Goal: Task Accomplishment & Management: Complete application form

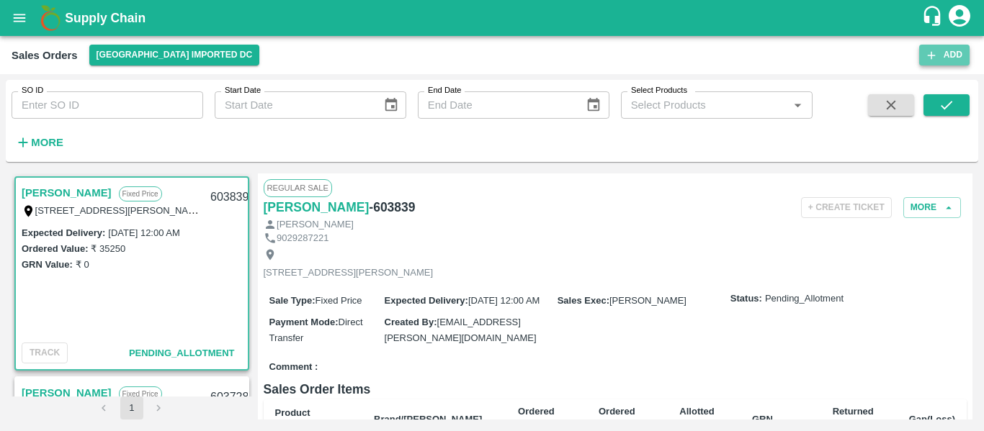
click at [943, 58] on button "Add" at bounding box center [944, 55] width 50 height 21
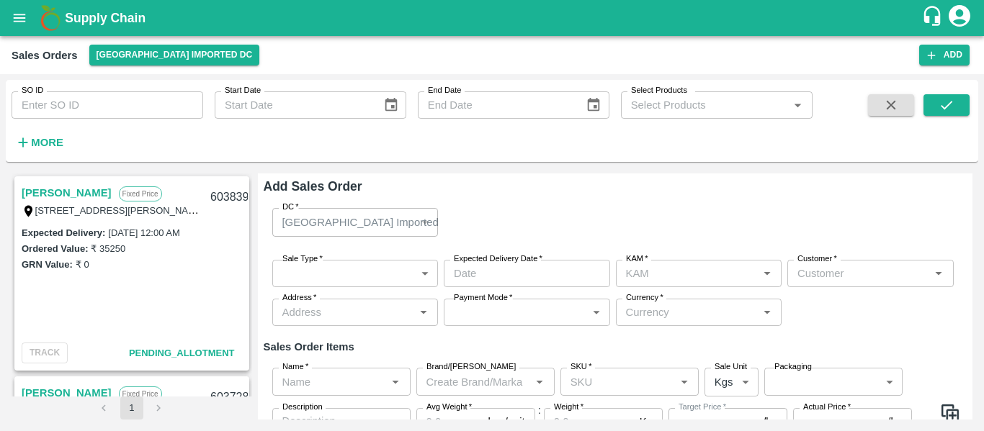
type input "[PERSON_NAME]"
click at [368, 258] on div "Sale Type   * ​ Sale Type Expected Delivery Date   * Expected Delivery Date KAM…" at bounding box center [616, 293] width 704 height 90
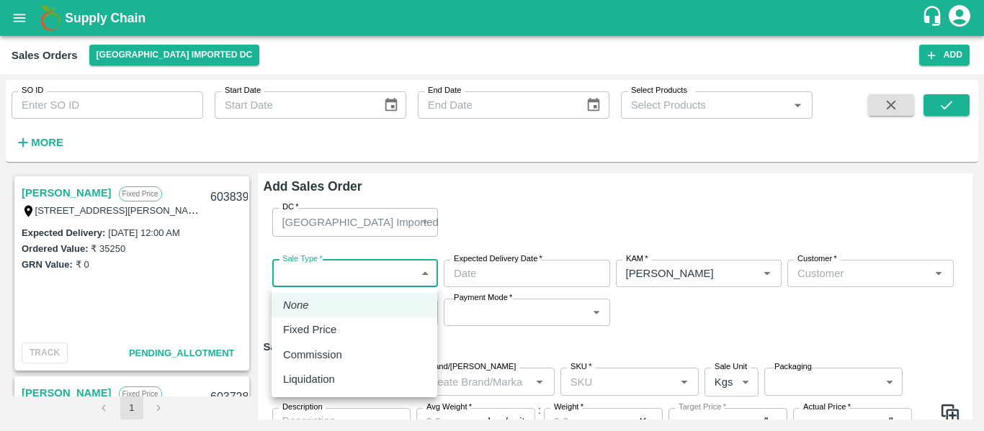
click at [343, 275] on body "Supply Chain Sales Orders [GEOGRAPHIC_DATA] Imported DC Add SO ID SO ID Start D…" at bounding box center [492, 215] width 984 height 431
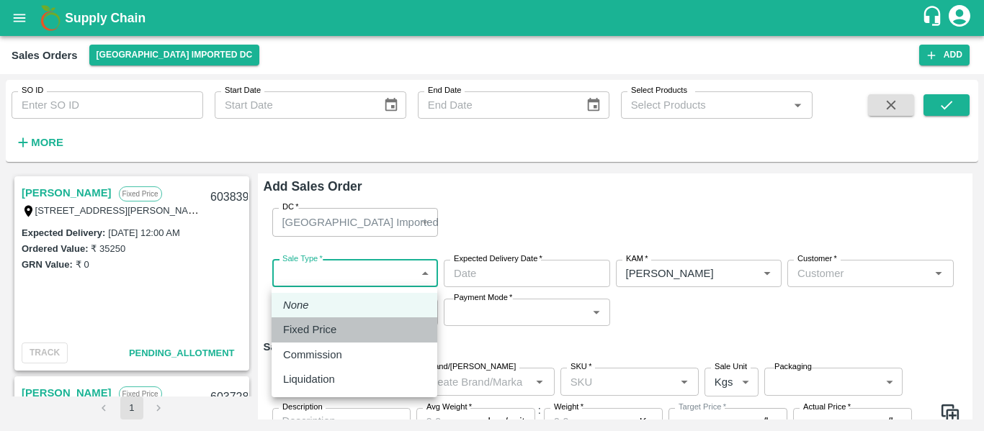
click at [332, 326] on p "Fixed Price" at bounding box center [309, 330] width 53 height 16
type input "1"
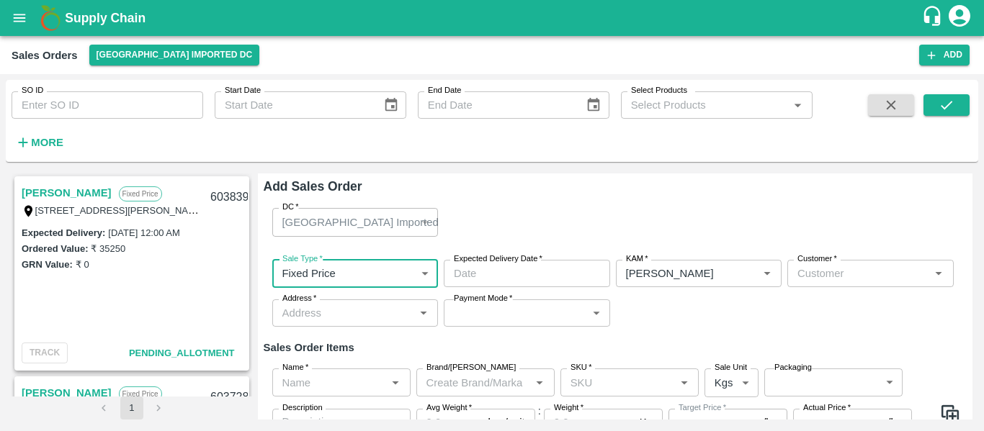
scroll to position [51, 0]
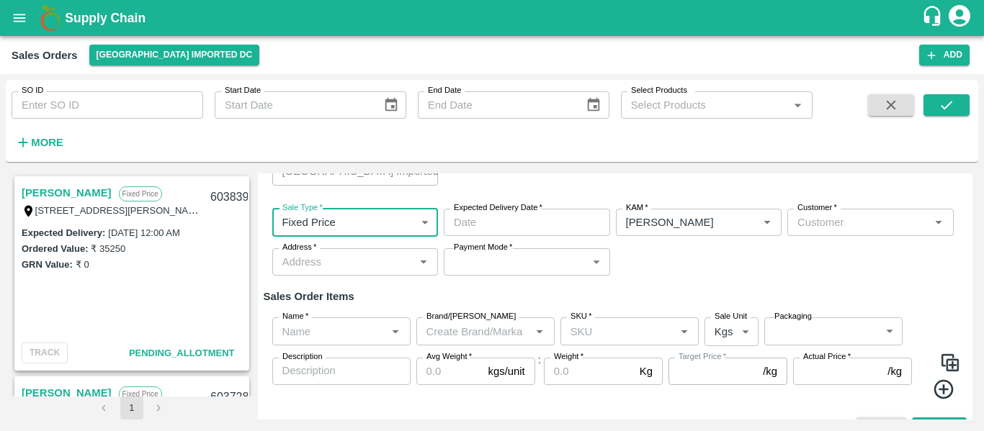
type input "DD/MM/YYYY hh:mm aa"
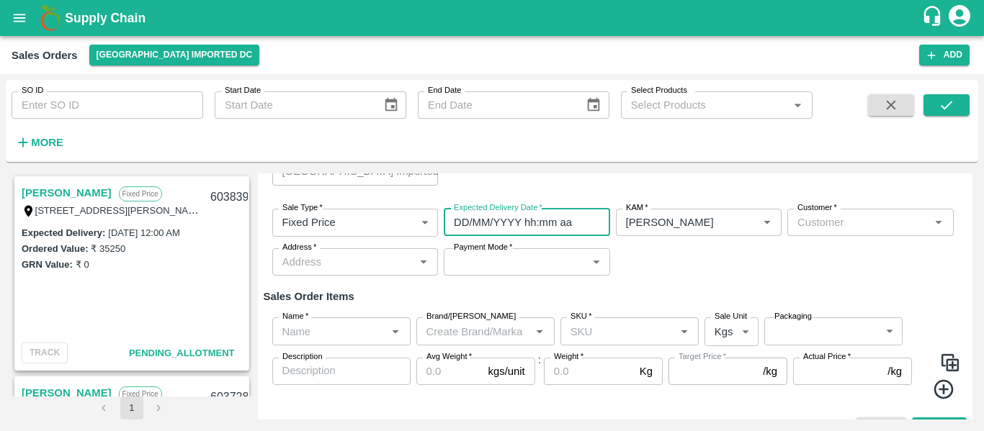
click at [488, 223] on input "DD/MM/YYYY hh:mm aa" at bounding box center [522, 222] width 156 height 27
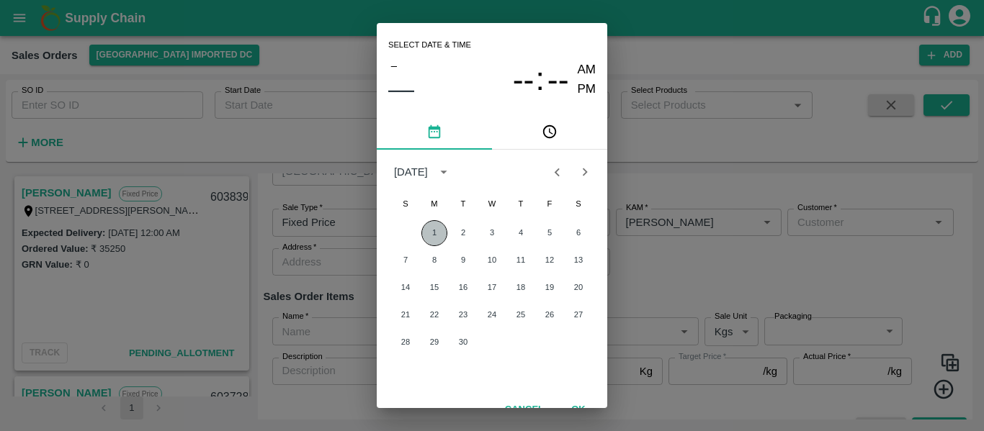
click at [434, 232] on button "1" at bounding box center [434, 233] width 26 height 26
type input "[DATE] 12:00 AM"
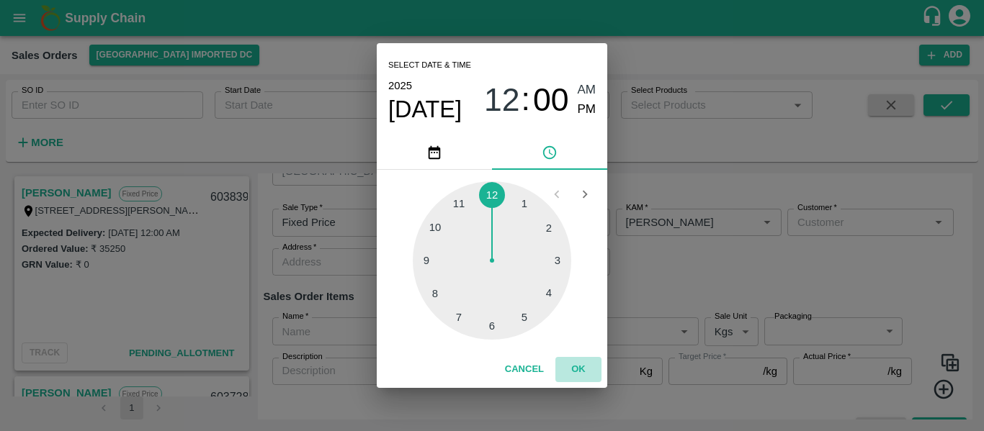
click at [575, 365] on button "OK" at bounding box center [578, 369] width 46 height 25
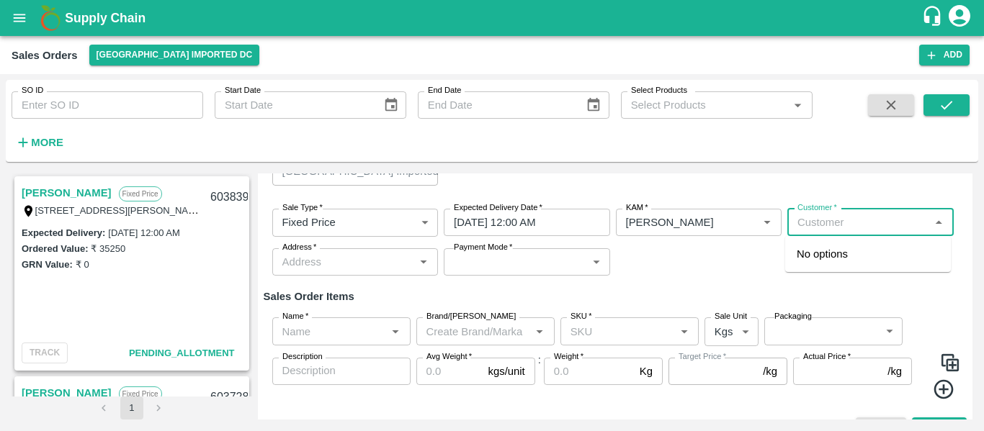
click at [802, 218] on input "Customer   *" at bounding box center [858, 222] width 134 height 19
click at [831, 243] on div "[PERSON_NAME]" at bounding box center [868, 254] width 166 height 24
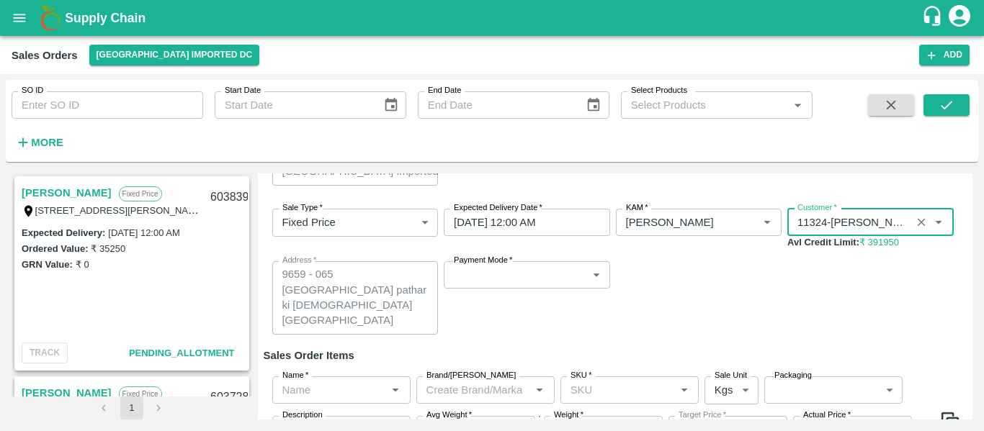
type input "11324-[PERSON_NAME]"
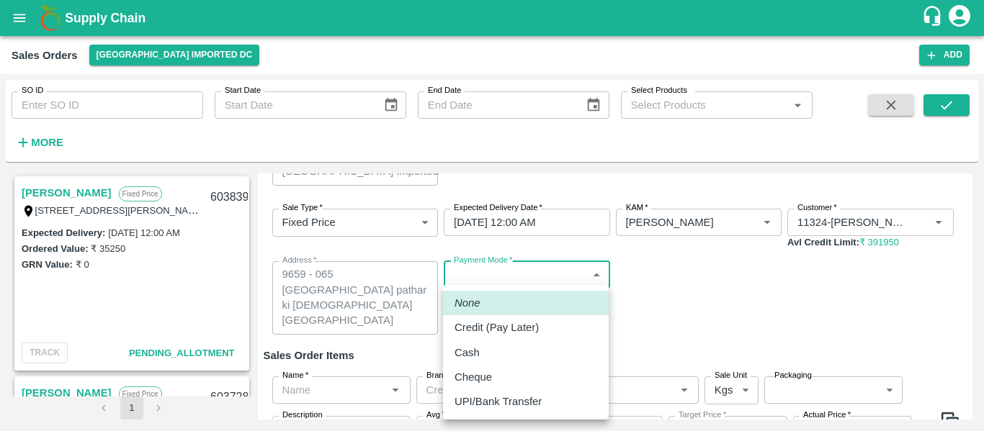
click at [498, 274] on body "Supply Chain Sales Orders [GEOGRAPHIC_DATA] Imported DC Add SO ID SO ID Start D…" at bounding box center [492, 215] width 984 height 431
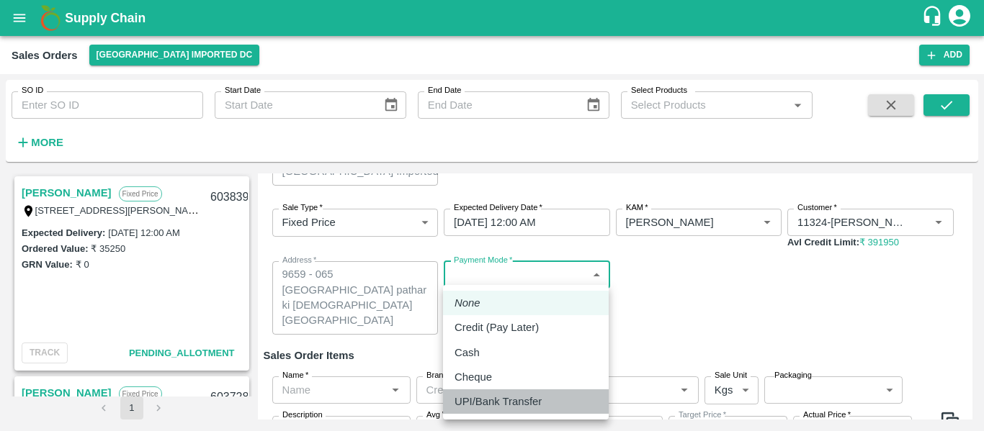
click at [488, 400] on p "UPI/Bank Transfer" at bounding box center [497, 402] width 87 height 16
type input "Direct Transfer"
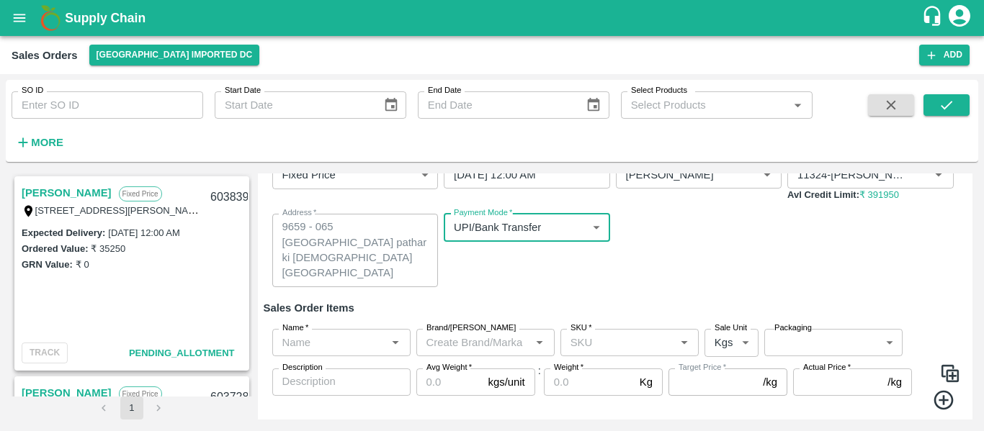
scroll to position [137, 0]
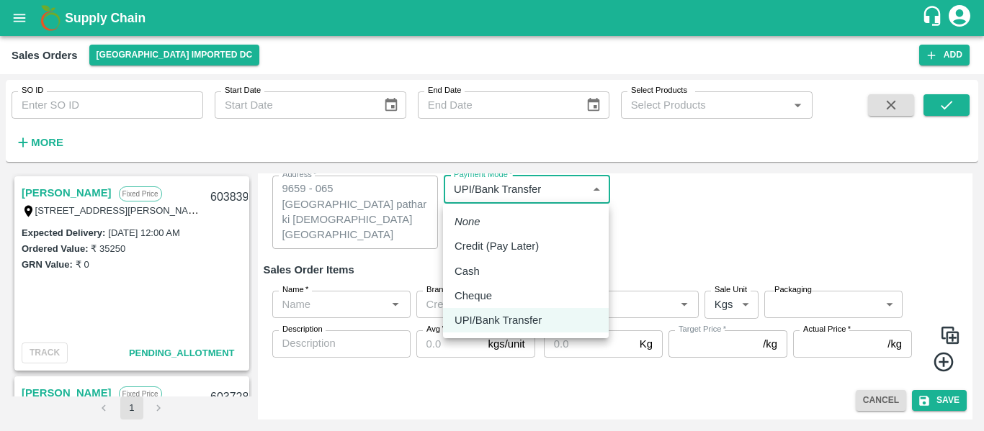
click at [573, 178] on body "Supply Chain Sales Orders [GEOGRAPHIC_DATA] Imported DC Add SO ID SO ID Start D…" at bounding box center [492, 215] width 984 height 431
click at [665, 223] on div at bounding box center [492, 215] width 984 height 431
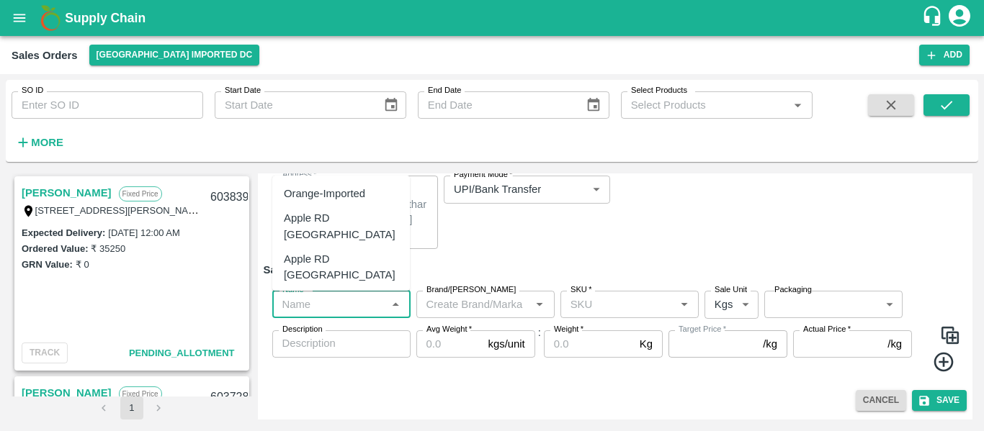
click at [341, 313] on input "Name   *" at bounding box center [330, 304] width 106 height 19
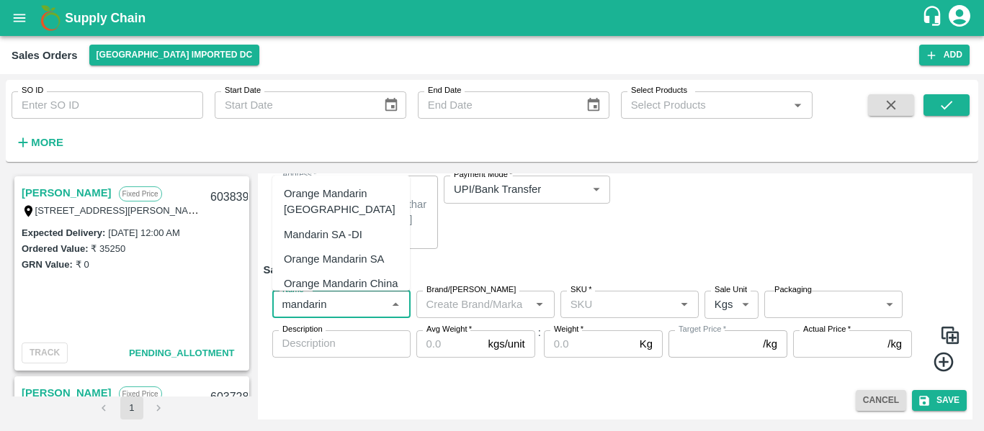
click at [328, 239] on div "Mandarin SA -DI" at bounding box center [323, 235] width 79 height 16
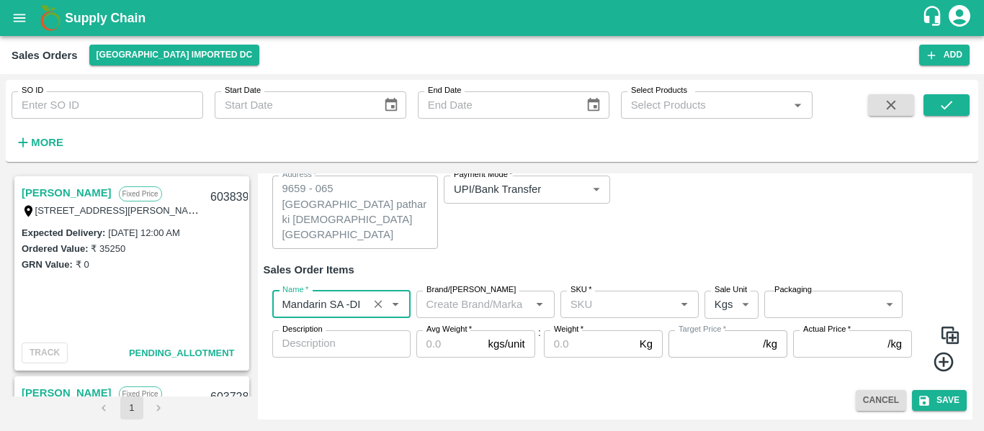
type input "Mandarin SA -DI"
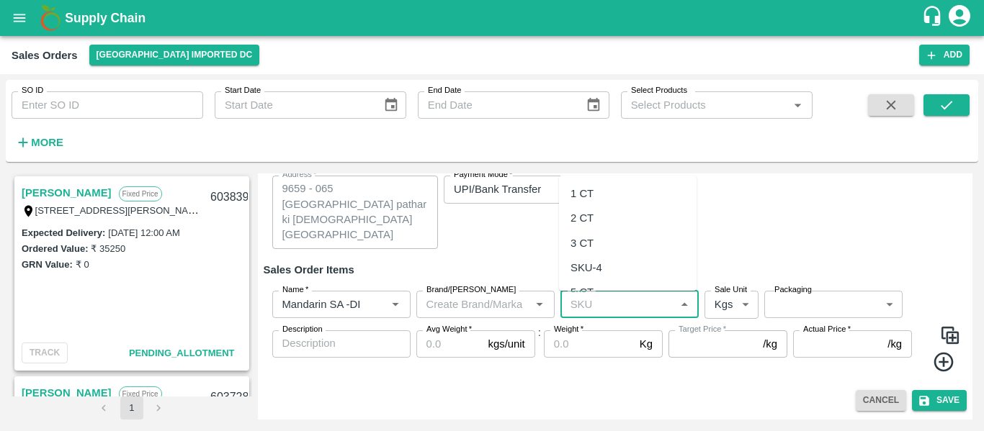
click at [594, 303] on input "SKU   *" at bounding box center [618, 304] width 106 height 19
click at [580, 197] on div "1 CT" at bounding box center [581, 194] width 23 height 16
type input "1 CT"
type input "NA"
click at [724, 297] on body "Supply Chain Sales Orders [GEOGRAPHIC_DATA] Imported DC Add SO ID SO ID Start D…" at bounding box center [492, 215] width 984 height 431
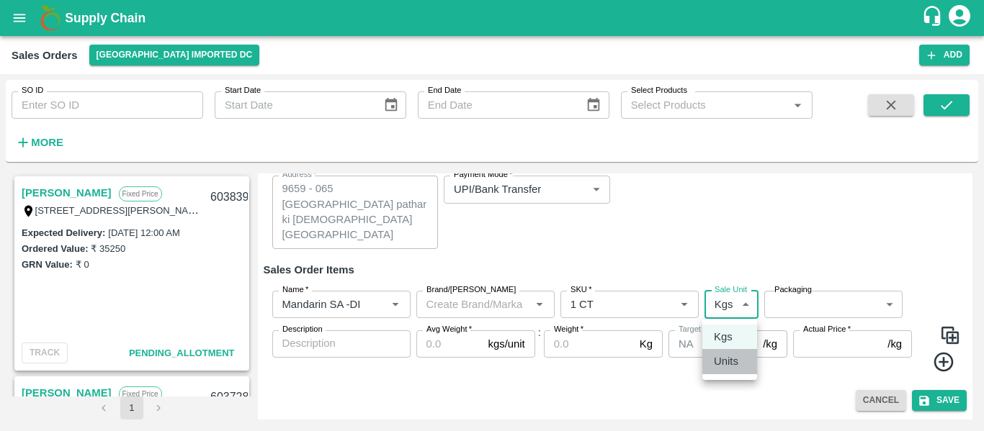
click at [732, 362] on p "Units" at bounding box center [726, 362] width 24 height 16
type input "2"
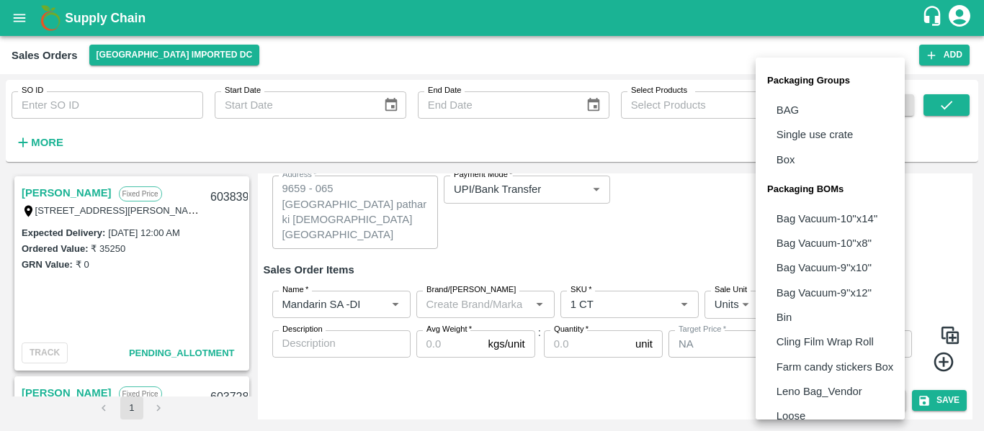
click at [797, 310] on body "Supply Chain Sales Orders [GEOGRAPHIC_DATA] Imported DC Add SO ID SO ID Start D…" at bounding box center [492, 215] width 984 height 431
click at [781, 166] on p "Box" at bounding box center [785, 160] width 19 height 16
type input "GRP/1"
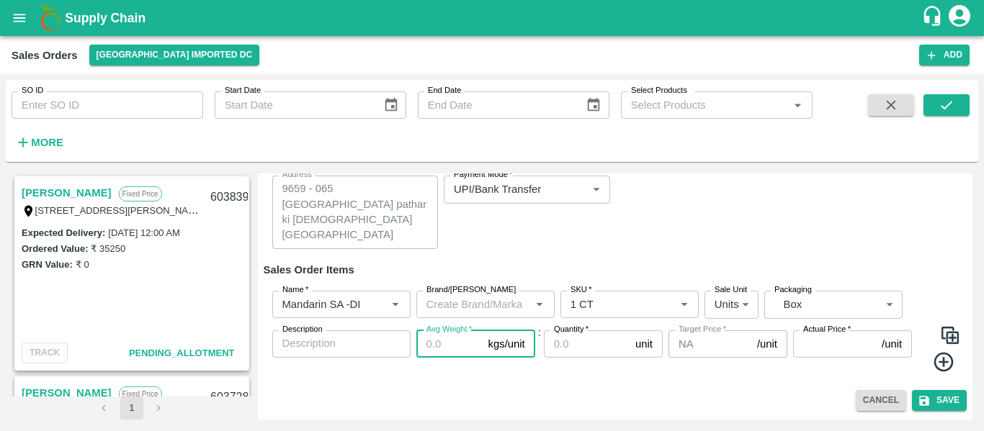
click at [436, 341] on input "Avg Weight   *" at bounding box center [449, 344] width 66 height 27
type input "10"
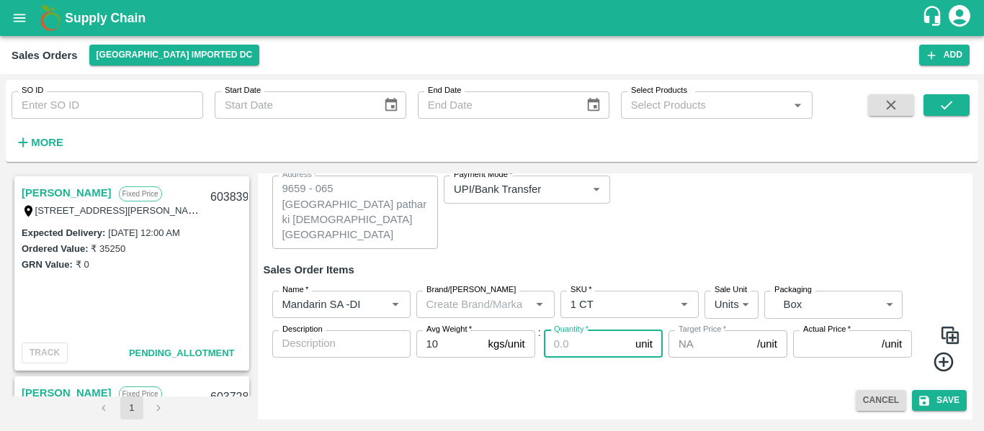
click at [567, 354] on input "Quantity   *" at bounding box center [587, 344] width 86 height 27
type input "186"
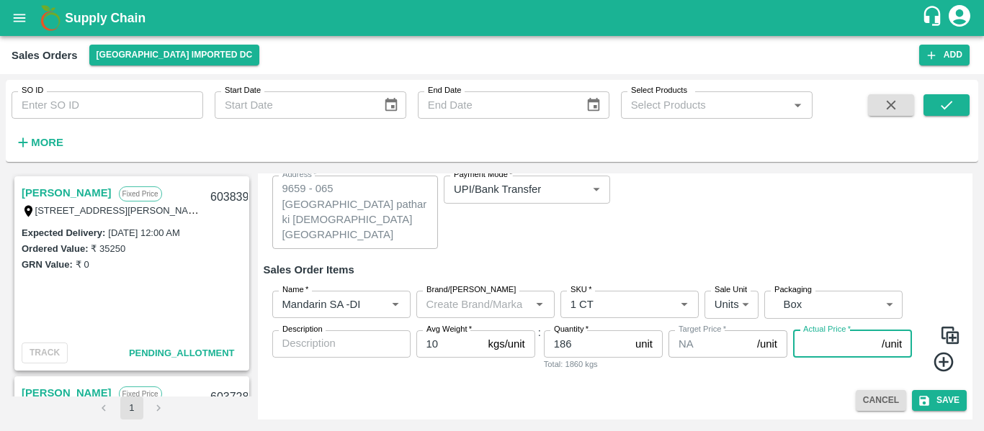
click at [830, 341] on input "Actual Price   *" at bounding box center [834, 344] width 83 height 27
type input "1680"
click at [941, 367] on icon at bounding box center [942, 362] width 19 height 19
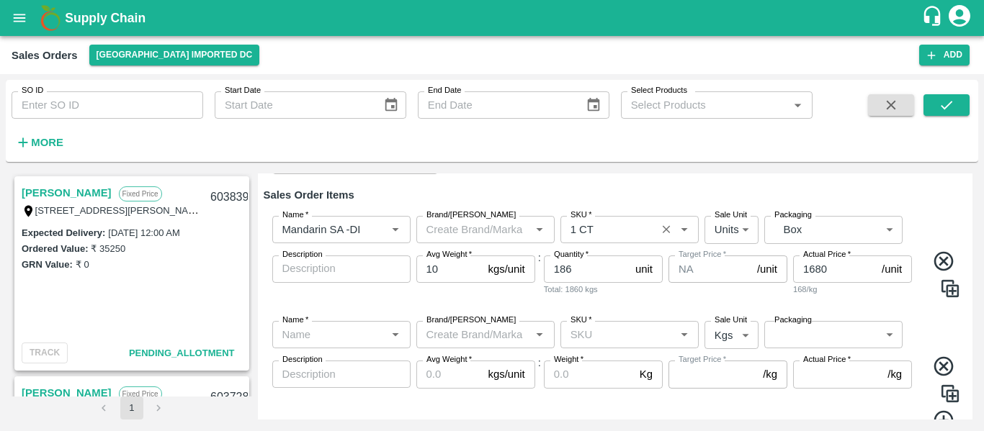
scroll to position [218, 0]
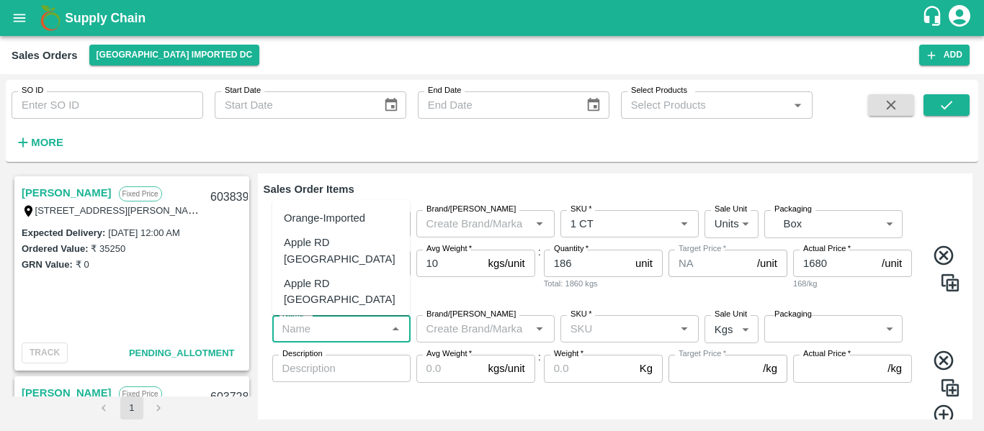
click at [292, 338] on input "Name   *" at bounding box center [330, 329] width 106 height 19
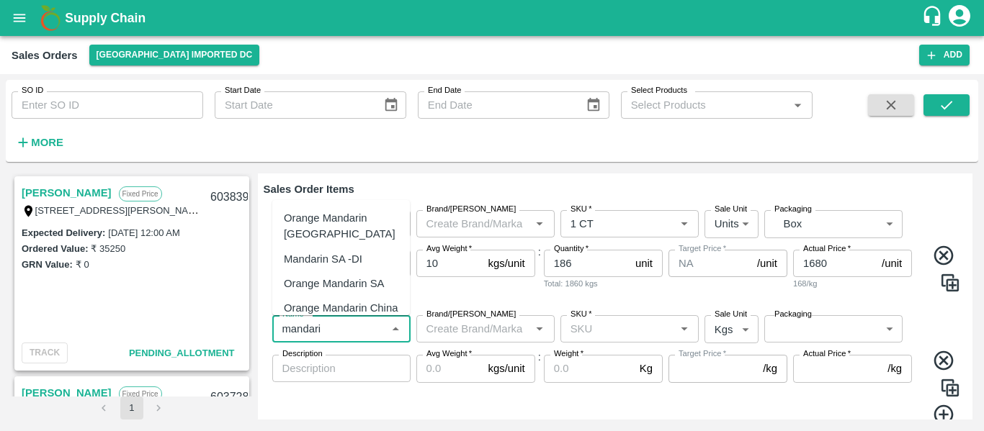
click at [322, 257] on div "Mandarin SA -DI" at bounding box center [323, 259] width 79 height 16
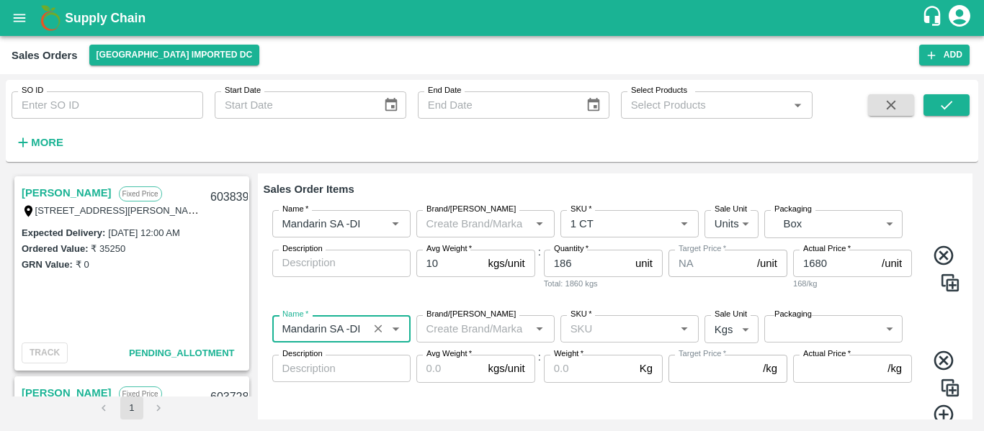
type input "Mandarin SA -DI"
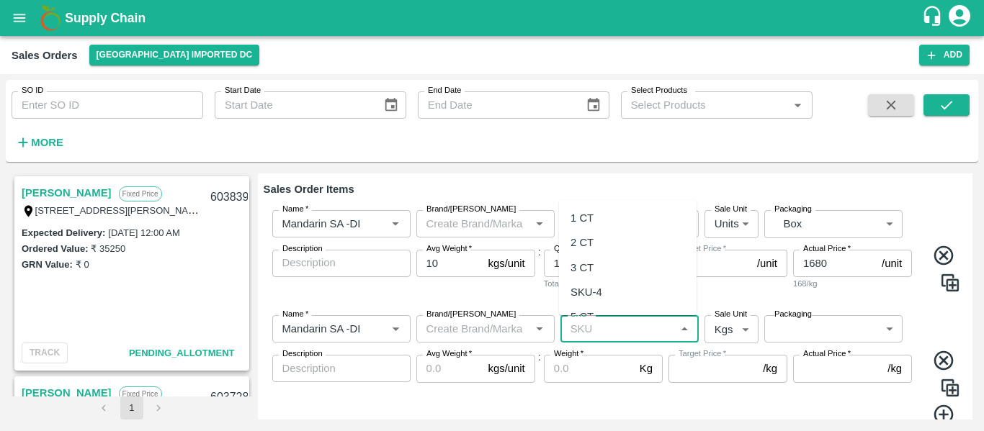
click at [595, 333] on input "SKU   *" at bounding box center [618, 329] width 106 height 19
click at [592, 243] on div "2 CT" at bounding box center [581, 243] width 23 height 16
type input "2 CT"
type input "NA"
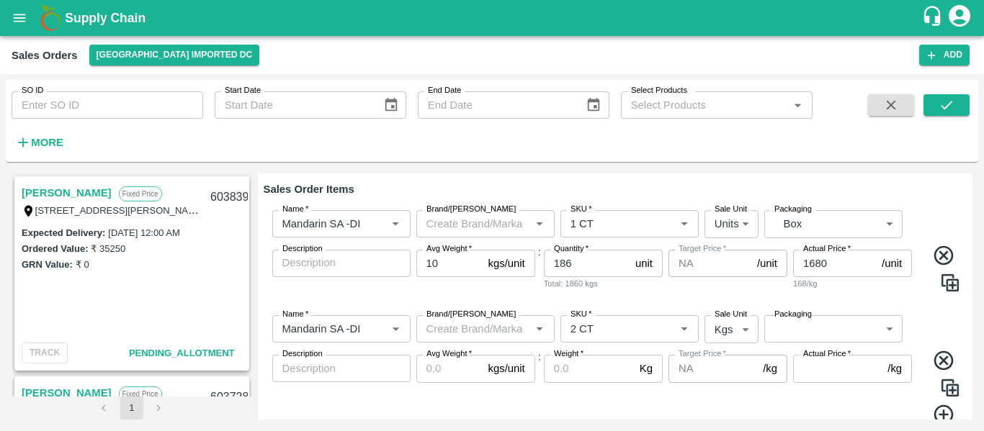
click at [714, 315] on label "Sale Unit" at bounding box center [730, 315] width 32 height 12
click at [726, 329] on body "Supply Chain Sales Orders [GEOGRAPHIC_DATA] Imported DC Add SO ID SO ID Start D…" at bounding box center [492, 215] width 984 height 431
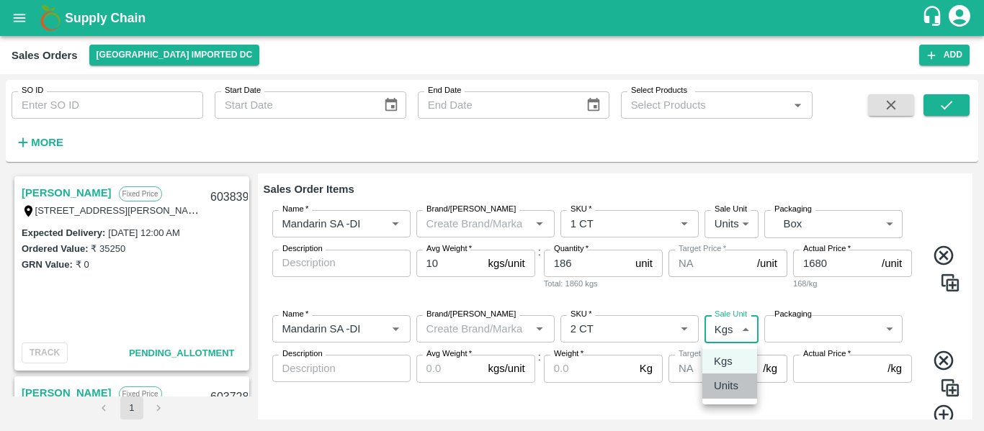
click at [730, 385] on p "Units" at bounding box center [726, 386] width 24 height 16
type input "2"
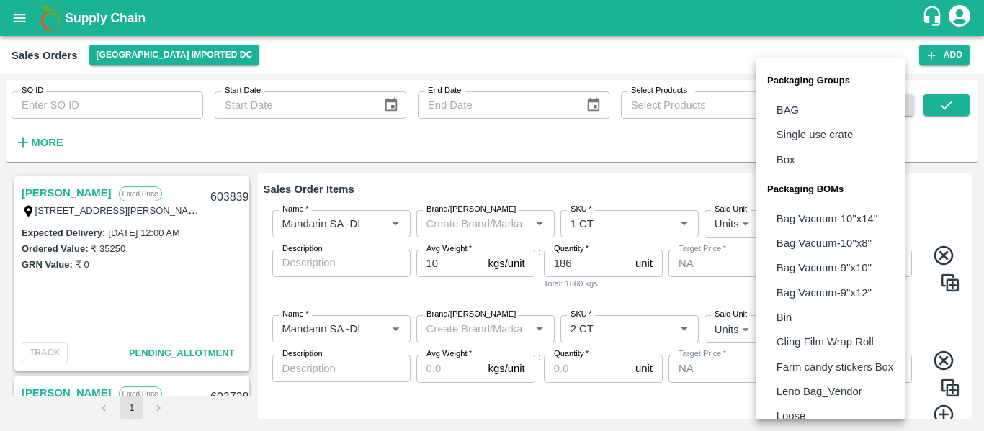
click at [796, 336] on body "Supply Chain Sales Orders [GEOGRAPHIC_DATA] Imported DC Add SO ID SO ID Start D…" at bounding box center [492, 215] width 984 height 431
click at [788, 162] on p "Box" at bounding box center [785, 160] width 19 height 16
type input "GRP/1"
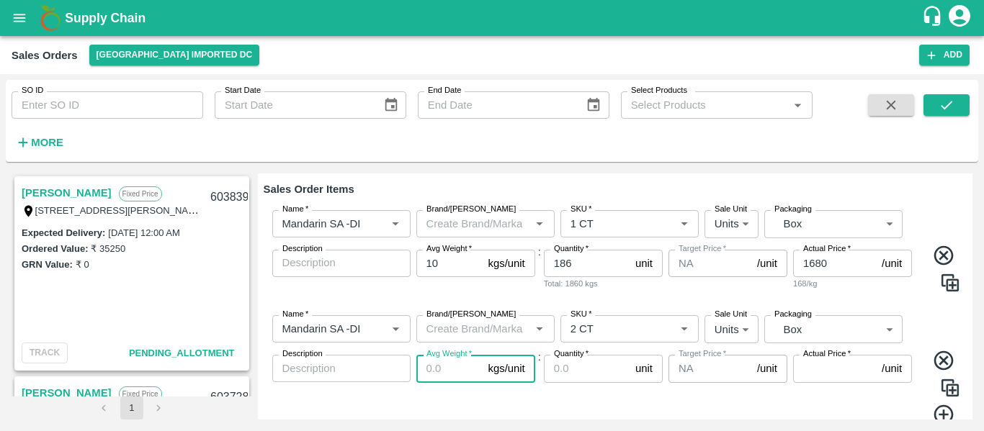
click at [435, 362] on input "Avg Weight   *" at bounding box center [449, 368] width 66 height 27
type input "10"
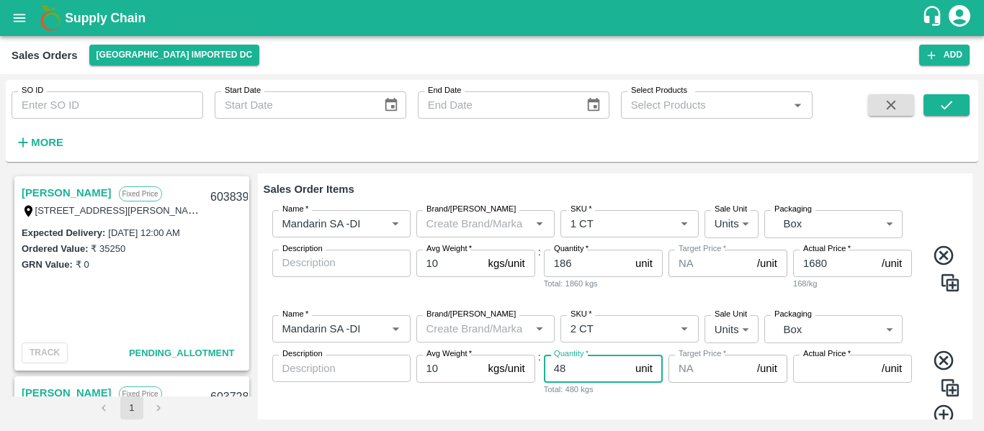
type input "48"
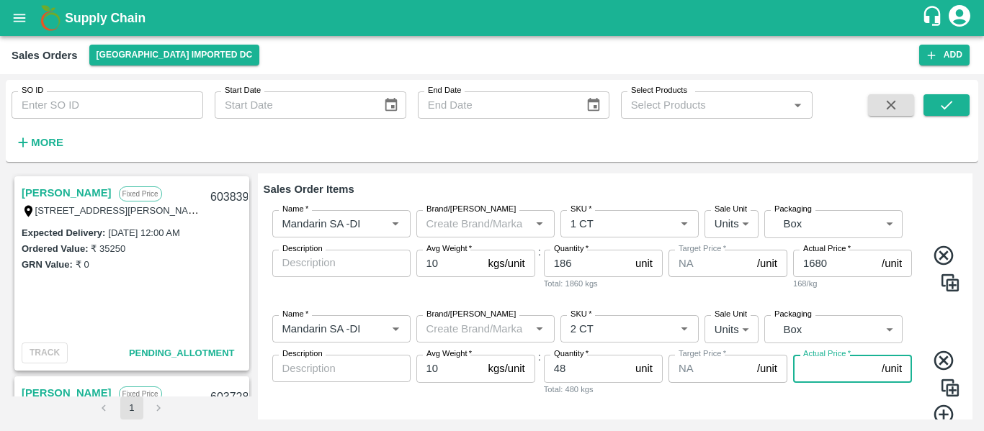
click at [822, 372] on input "Actual Price   *" at bounding box center [834, 368] width 83 height 27
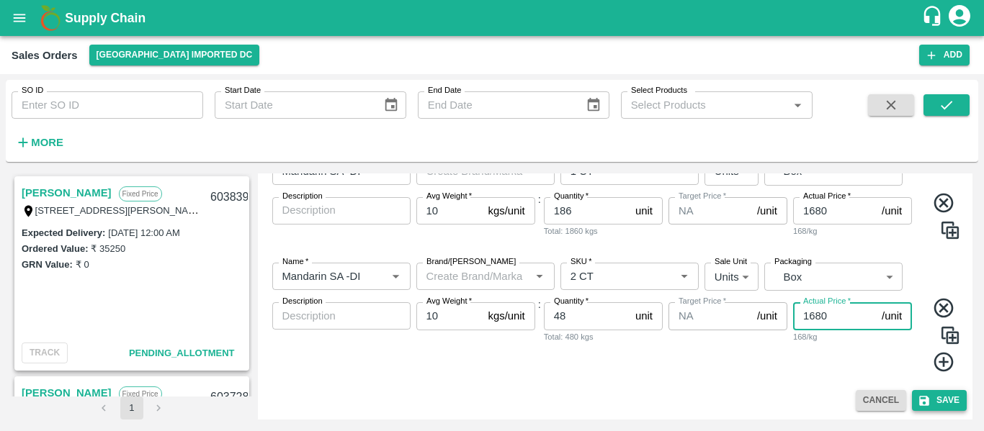
click at [950, 404] on button "Save" at bounding box center [939, 400] width 55 height 21
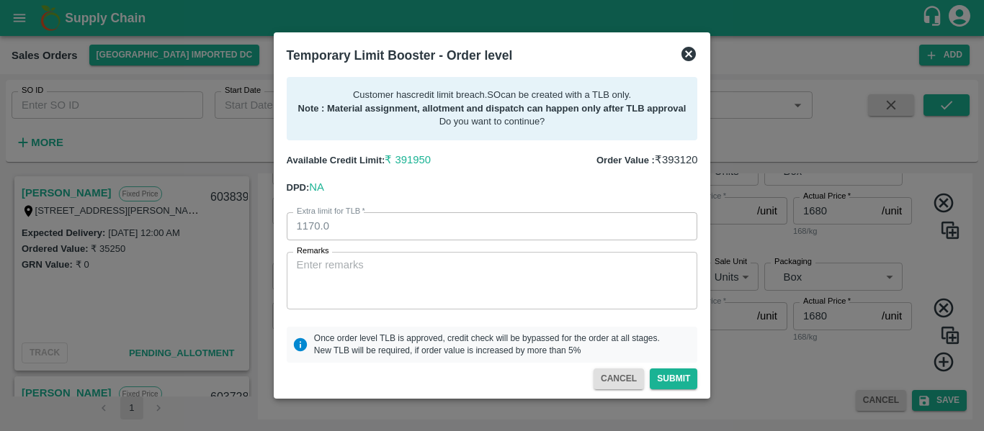
click at [687, 55] on icon at bounding box center [688, 54] width 14 height 14
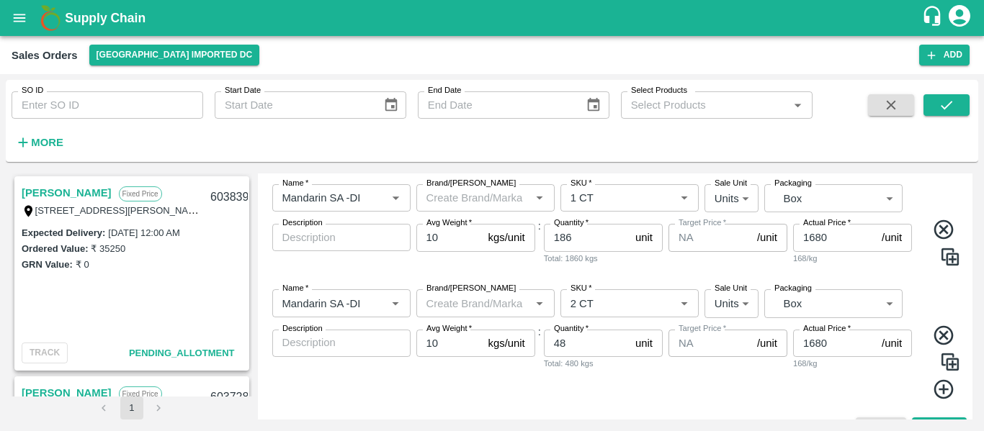
scroll to position [230, 0]
click at [843, 344] on input "1680" at bounding box center [834, 344] width 83 height 27
type input "1675"
click at [846, 242] on input "1680" at bounding box center [834, 238] width 83 height 27
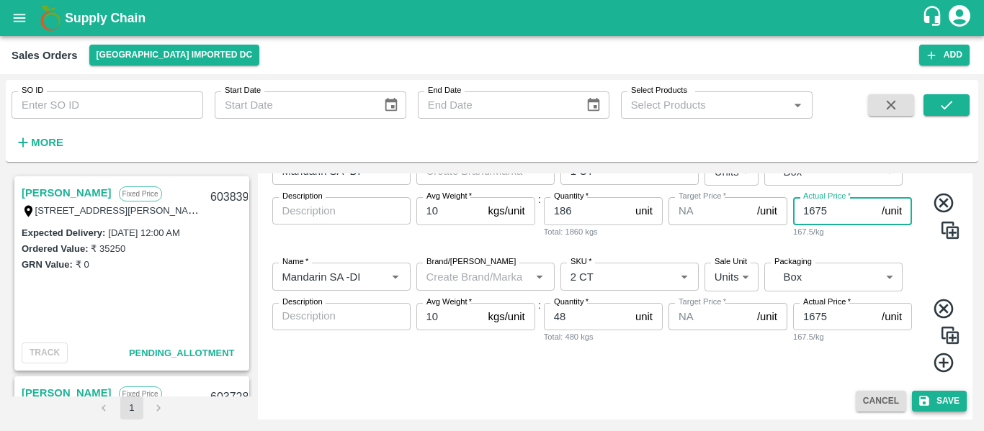
type input "1675"
click at [948, 400] on button "Save" at bounding box center [939, 401] width 55 height 21
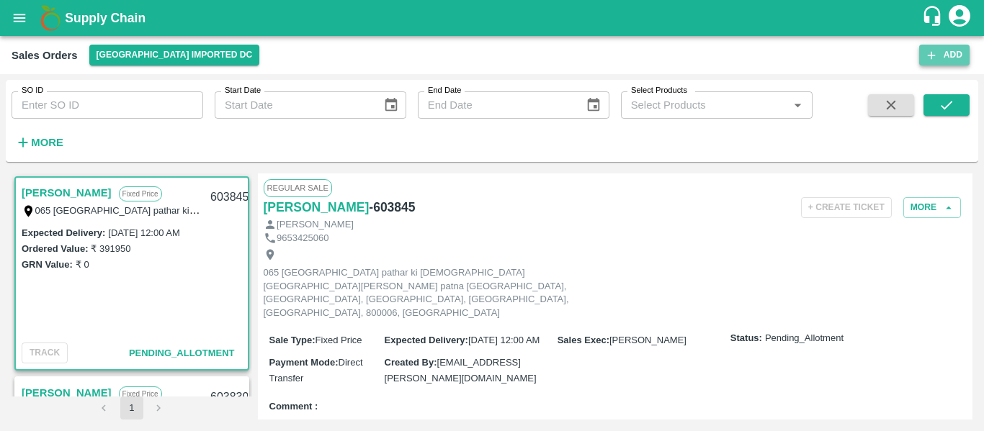
click at [945, 53] on button "Add" at bounding box center [944, 55] width 50 height 21
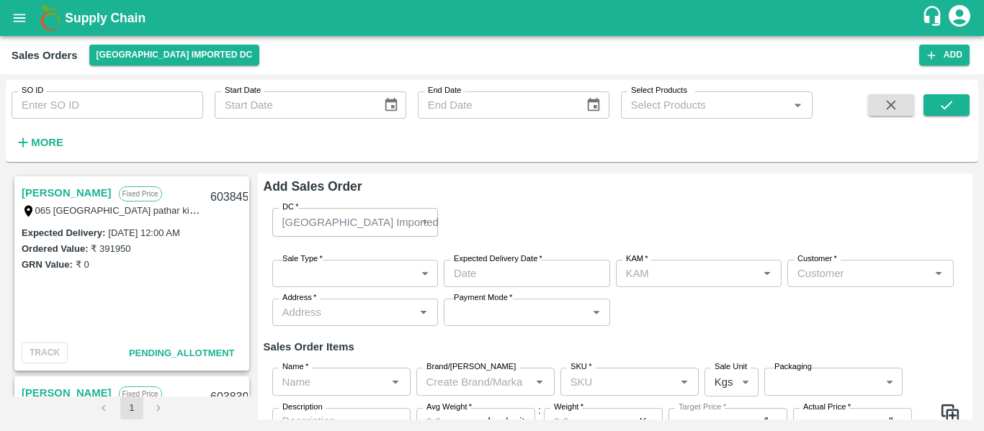
type input "[PERSON_NAME]"
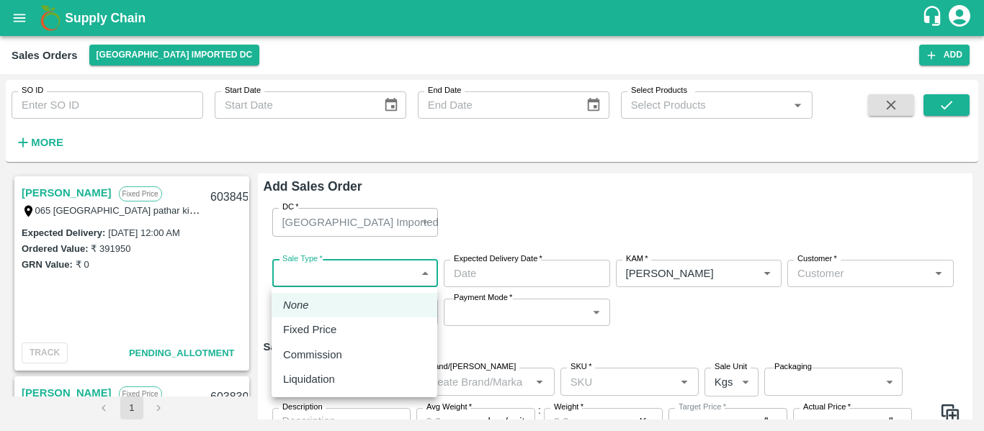
click at [320, 269] on body "Supply Chain Sales Orders [GEOGRAPHIC_DATA] Imported [GEOGRAPHIC_DATA] Add SO I…" at bounding box center [492, 215] width 984 height 431
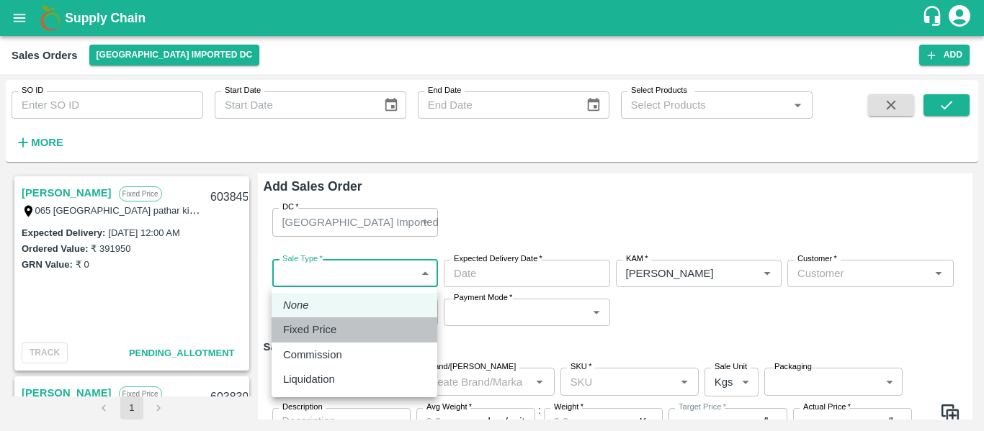
click at [310, 329] on p "Fixed Price" at bounding box center [309, 330] width 53 height 16
type input "1"
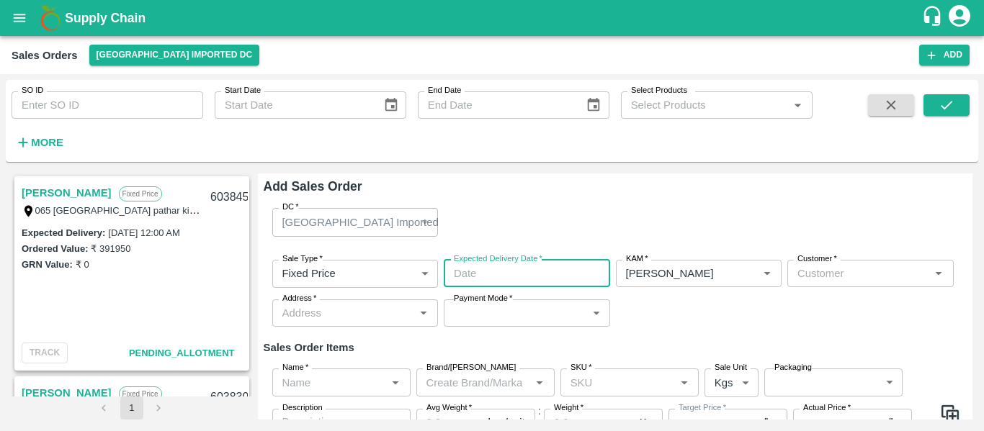
type input "DD/MM/YYYY hh:mm aa"
click at [539, 268] on input "DD/MM/YYYY hh:mm aa" at bounding box center [522, 273] width 156 height 27
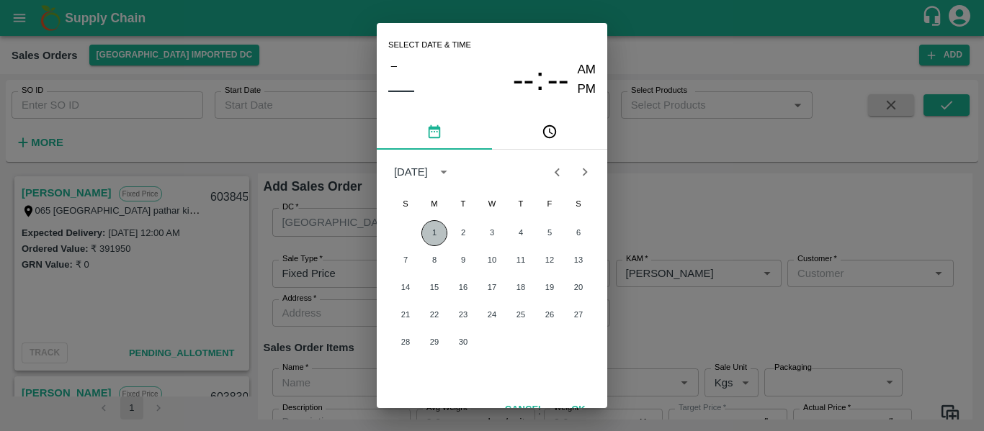
click at [437, 233] on button "1" at bounding box center [434, 233] width 26 height 26
type input "[DATE] 12:00 AM"
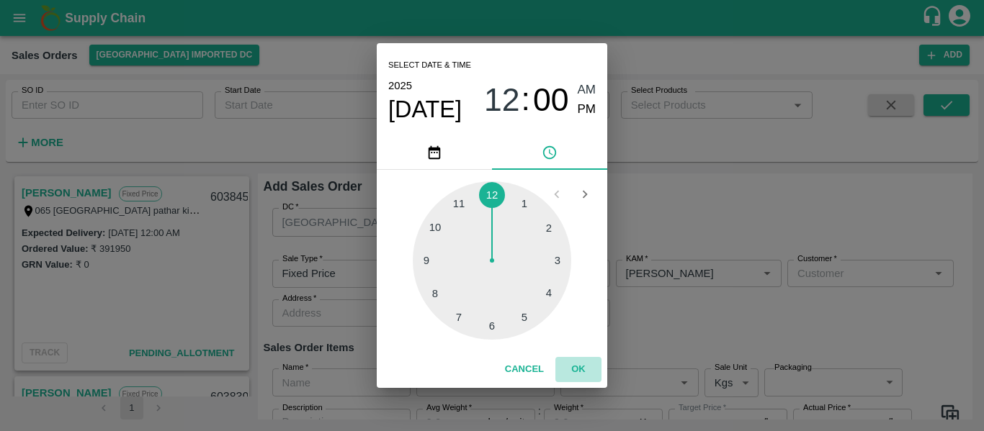
click at [587, 376] on button "OK" at bounding box center [578, 369] width 46 height 25
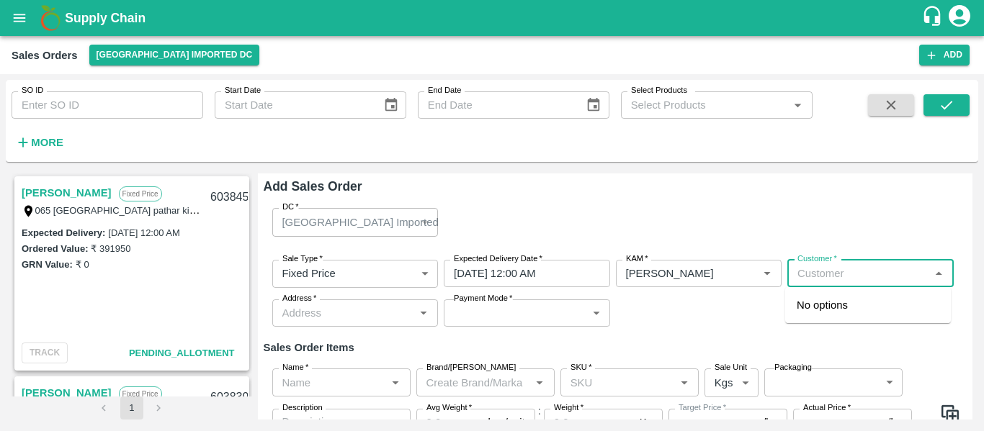
click at [807, 277] on input "Customer   *" at bounding box center [858, 273] width 134 height 19
click at [823, 300] on p "M/S [PERSON_NAME] AND BROTHERS" at bounding box center [868, 313] width 143 height 32
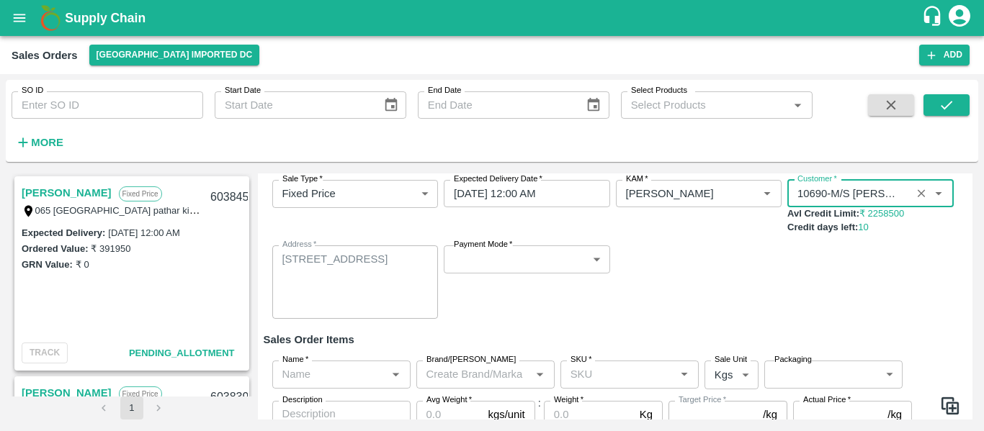
scroll to position [81, 0]
type input "10690-M/S [PERSON_NAME] AND BROTHERS"
drag, startPoint x: 468, startPoint y: 274, endPoint x: 483, endPoint y: 266, distance: 17.4
click at [483, 266] on div "Payment Mode   * ​ Payment Mode" at bounding box center [527, 281] width 166 height 73
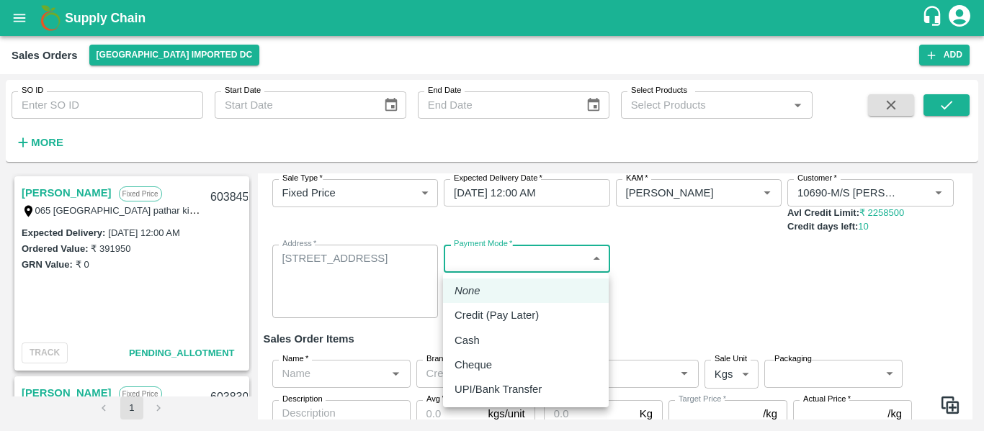
click at [483, 266] on body "Supply Chain Sales Orders [GEOGRAPHIC_DATA] Imported [GEOGRAPHIC_DATA] Add SO I…" at bounding box center [492, 215] width 984 height 431
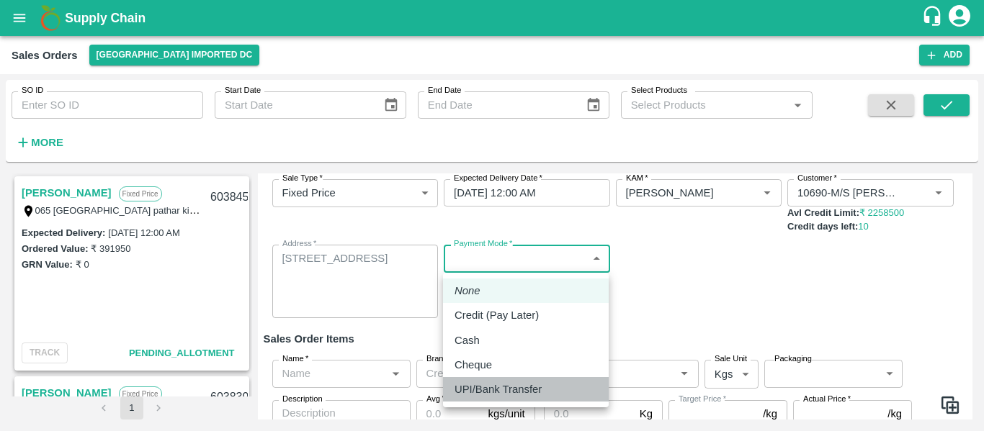
click at [485, 380] on li "UPI/Bank Transfer" at bounding box center [526, 389] width 166 height 24
type input "Direct Transfer"
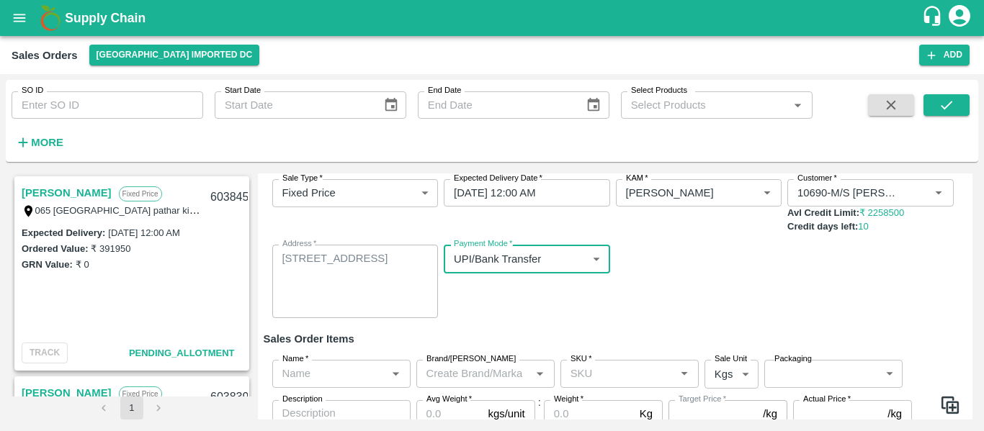
scroll to position [150, 0]
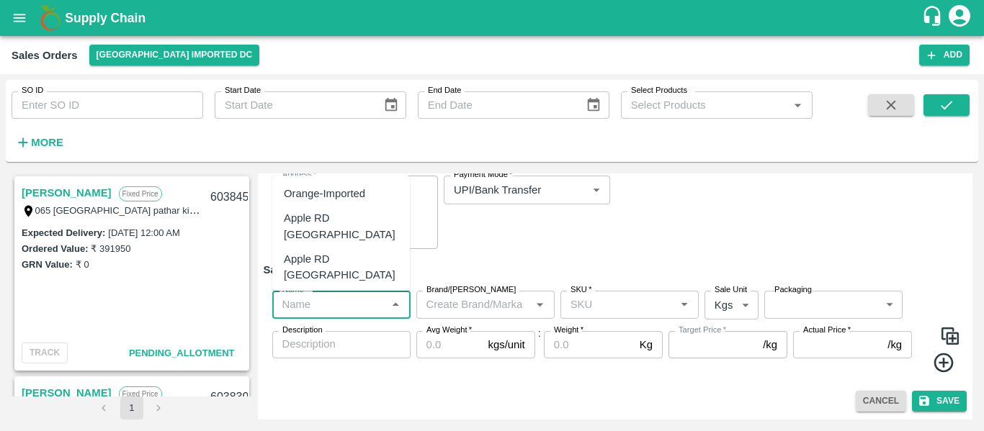
click at [317, 312] on input "Name   *" at bounding box center [330, 304] width 106 height 19
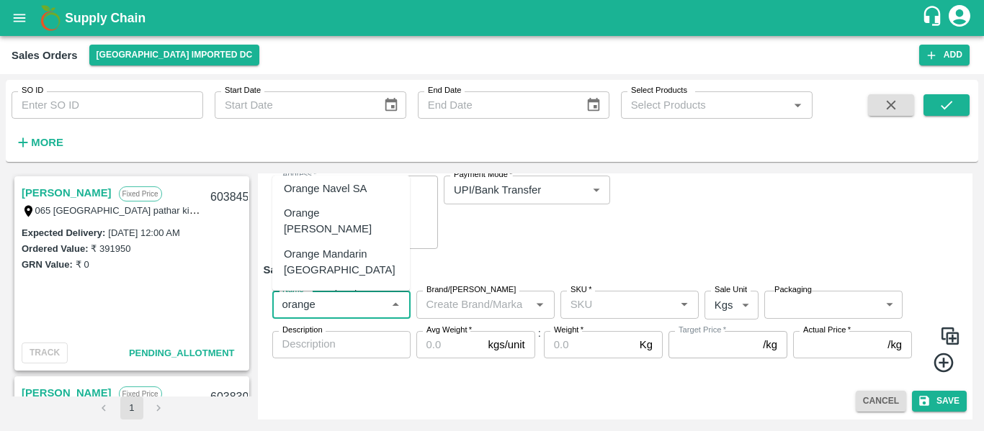
scroll to position [128, 0]
click at [327, 286] on div "Orange Valencia SA - DI" at bounding box center [341, 302] width 115 height 32
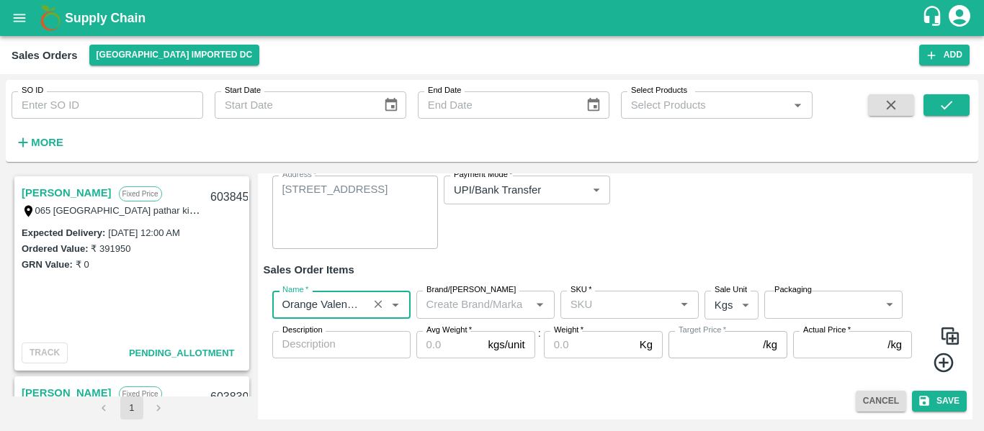
type input "Orange Valencia SA - DI"
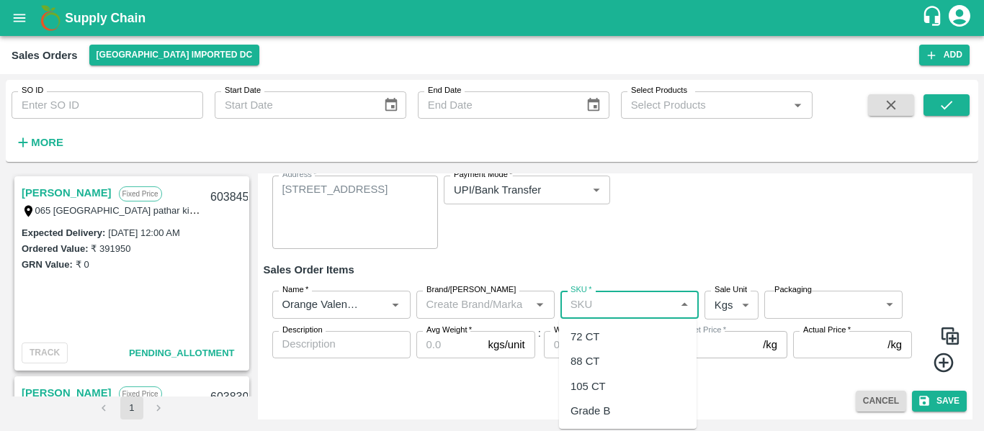
click at [585, 300] on input "SKU   *" at bounding box center [618, 304] width 106 height 19
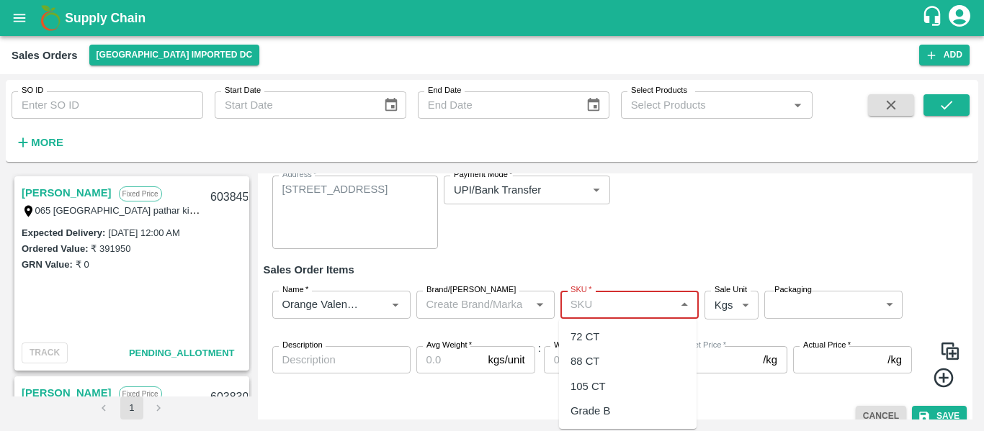
click at [583, 309] on input "SKU   *" at bounding box center [618, 304] width 106 height 19
click at [588, 342] on div "72 CT" at bounding box center [584, 337] width 29 height 16
type input "72 CT"
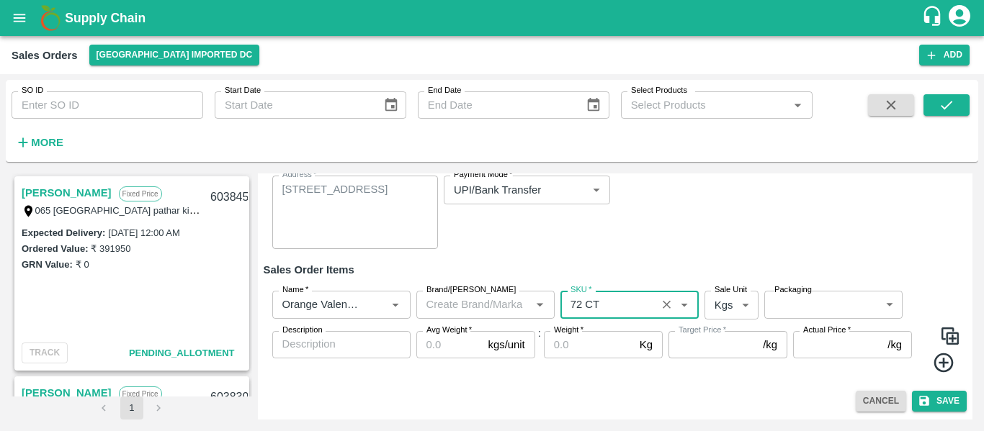
type input "0.0"
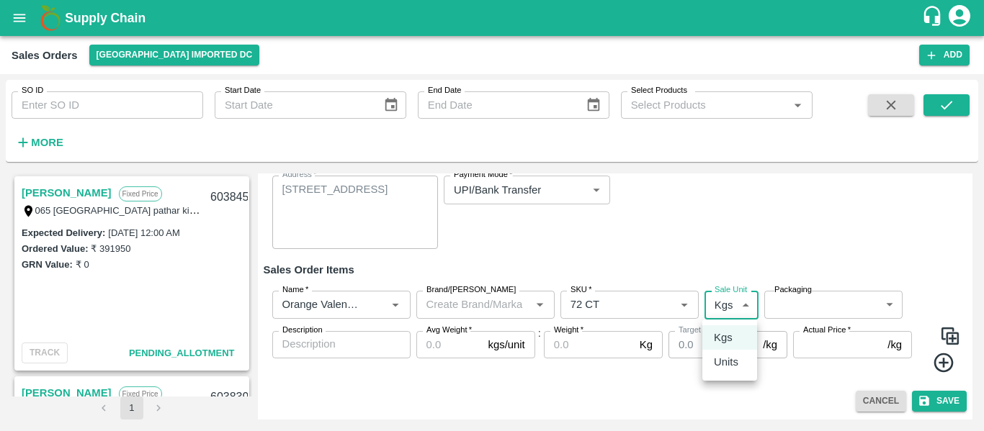
click at [730, 315] on body "Supply Chain Sales Orders [GEOGRAPHIC_DATA] Imported [GEOGRAPHIC_DATA] Add SO I…" at bounding box center [492, 215] width 984 height 431
click at [744, 359] on div "Units" at bounding box center [730, 362] width 32 height 16
type input "2"
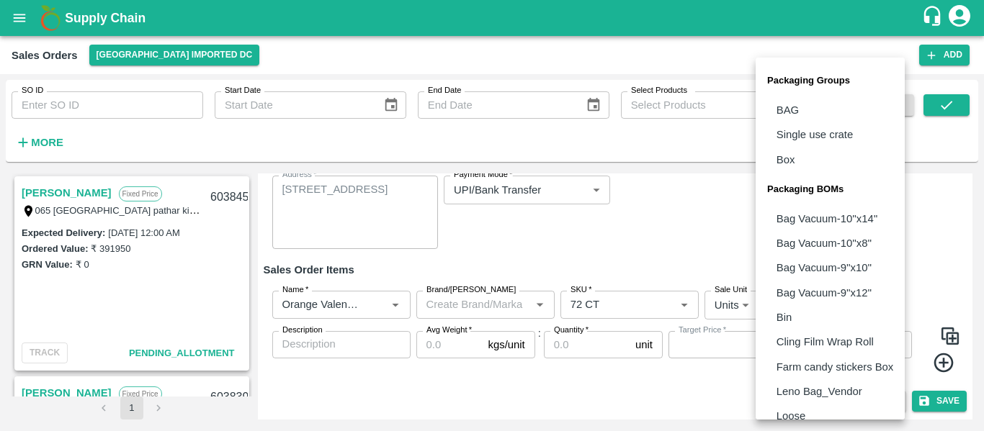
click at [803, 308] on body "Supply Chain Sales Orders [GEOGRAPHIC_DATA] Imported [GEOGRAPHIC_DATA] Add SO I…" at bounding box center [492, 215] width 984 height 431
click at [796, 170] on li "Box" at bounding box center [829, 160] width 149 height 24
type input "GRP/1"
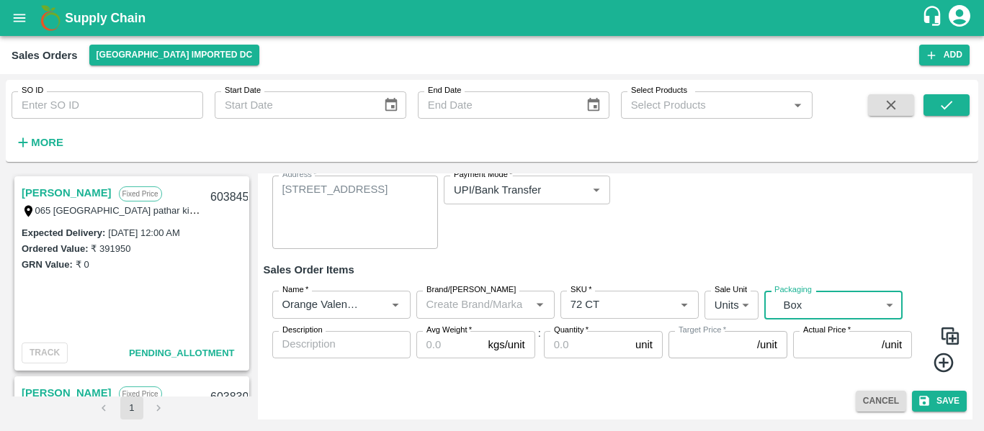
click at [432, 352] on input "Avg Weight   *" at bounding box center [449, 344] width 66 height 27
type input "1"
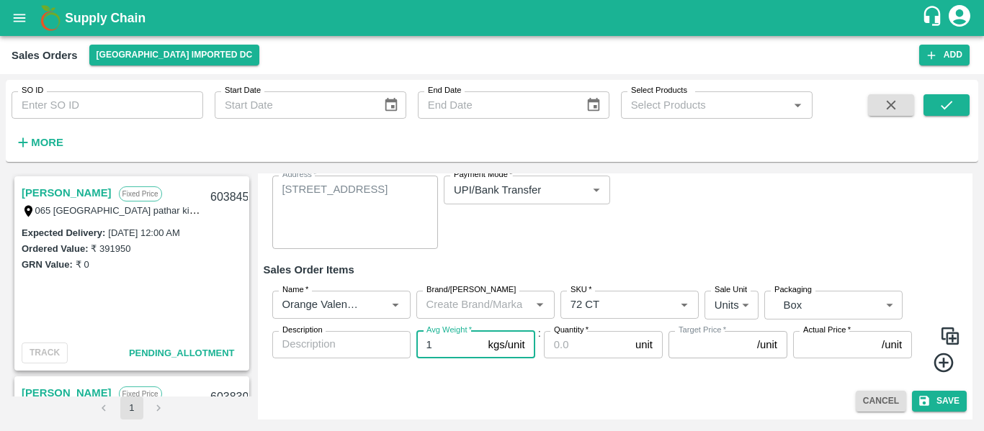
type input "0"
type input "15"
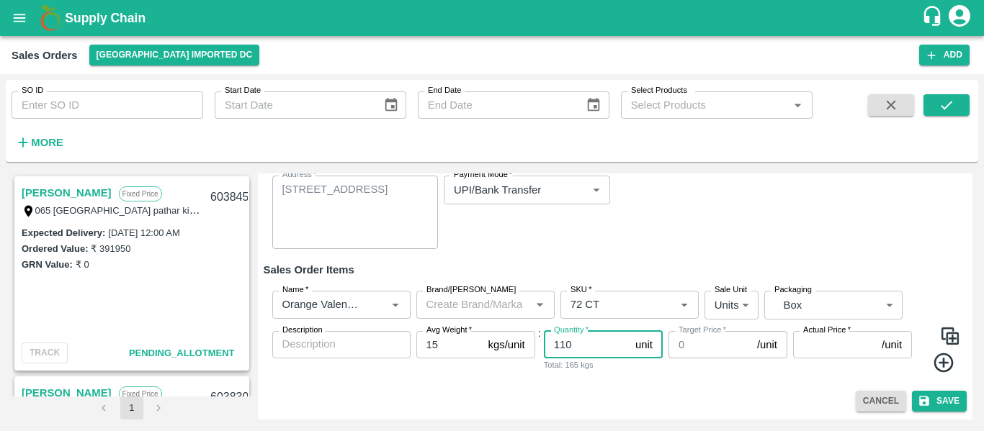
type input "110"
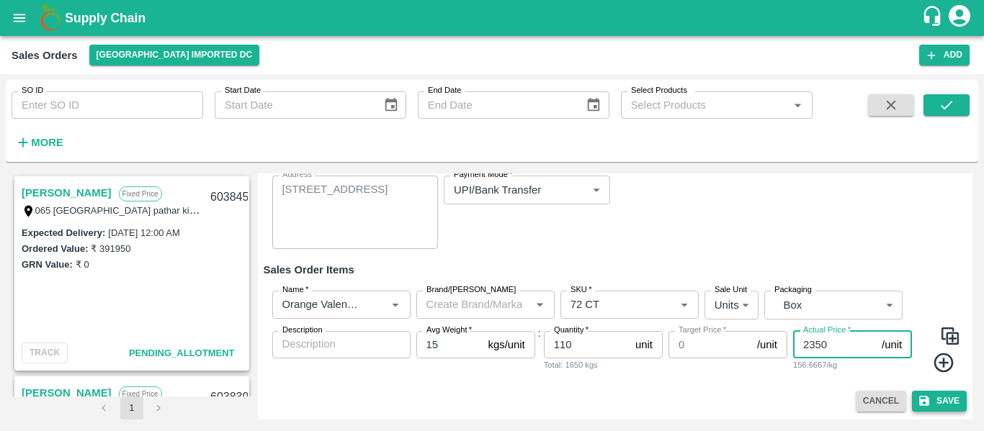
type input "2350"
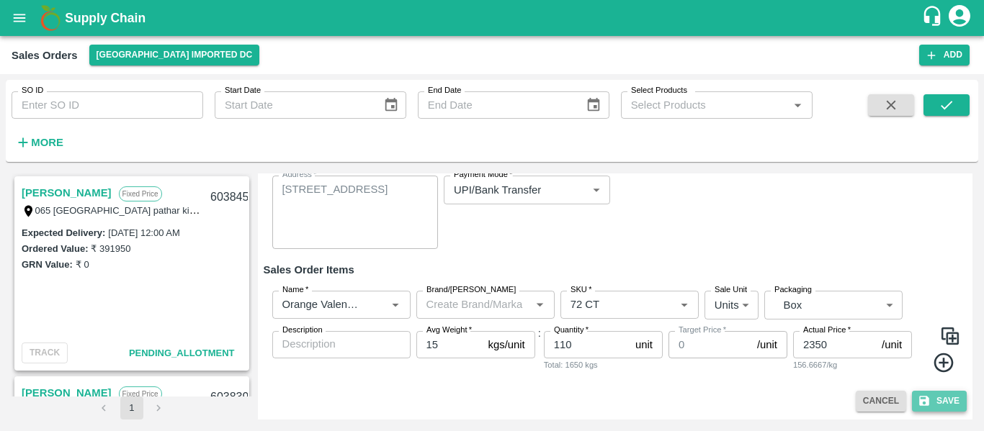
click at [941, 403] on button "Save" at bounding box center [939, 401] width 55 height 21
